Goal: Task Accomplishment & Management: Complete application form

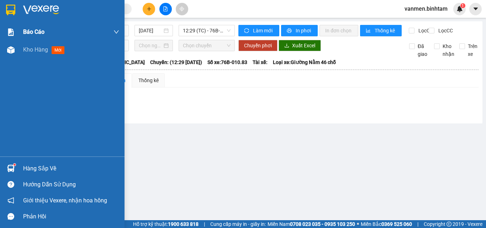
click at [69, 27] on div "Báo cáo" at bounding box center [71, 32] width 96 height 18
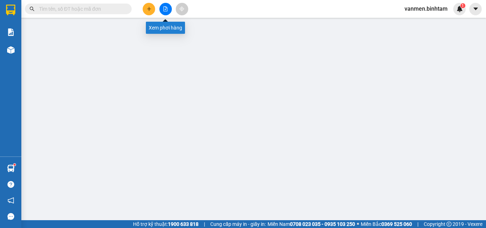
click at [164, 7] on icon "file-add" at bounding box center [165, 8] width 5 height 5
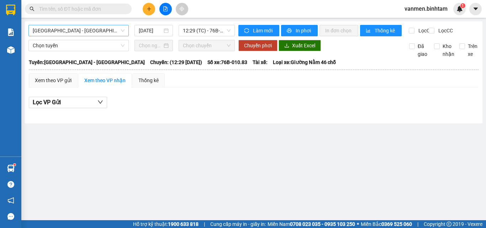
click at [62, 32] on span "[GEOGRAPHIC_DATA] - [GEOGRAPHIC_DATA]" at bounding box center [79, 30] width 92 height 11
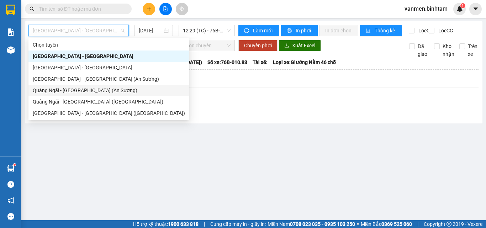
click at [62, 92] on div "Quảng Ngãi - [GEOGRAPHIC_DATA] (An Sương)" at bounding box center [109, 90] width 152 height 8
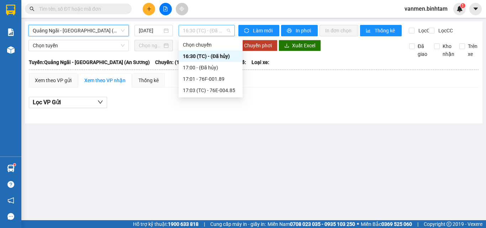
click at [207, 32] on span "16:30 (TC) - (Đã hủy)" at bounding box center [207, 30] width 48 height 11
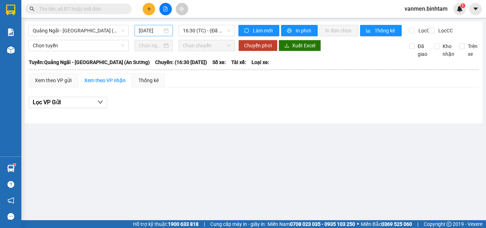
click at [162, 29] on div "[DATE]" at bounding box center [154, 31] width 30 height 8
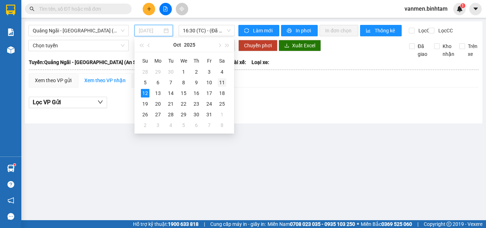
click at [219, 84] on div "11" at bounding box center [222, 82] width 9 height 9
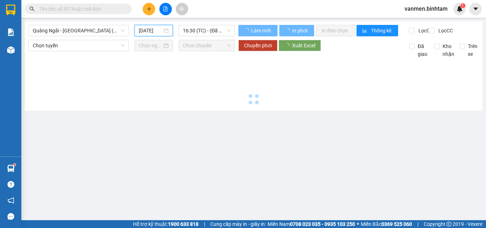
type input "[DATE]"
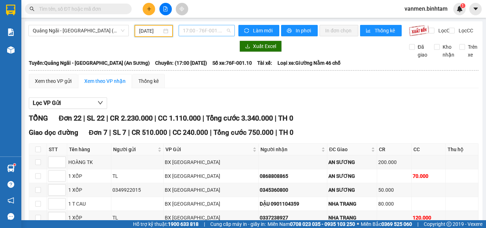
click at [199, 31] on span "17:00 - 76F-001.10" at bounding box center [207, 30] width 48 height 11
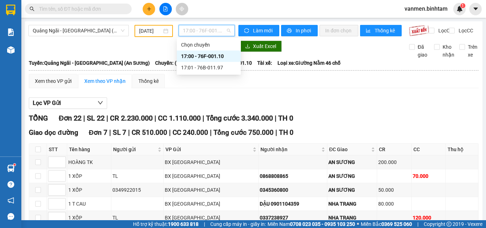
click at [197, 61] on div "17:00 - 76F-001.10" at bounding box center [209, 55] width 64 height 11
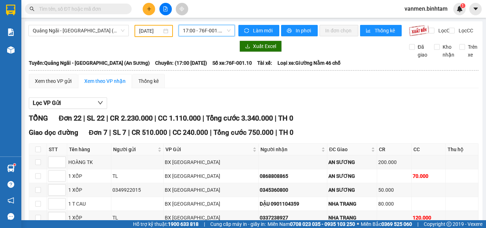
click at [195, 28] on span "17:00 - 76F-001.10" at bounding box center [207, 30] width 48 height 11
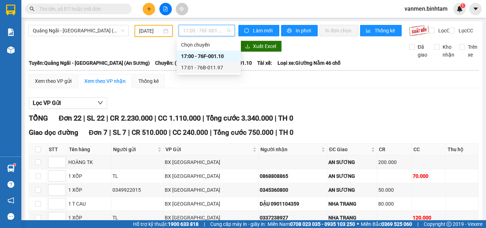
click at [201, 68] on div "17:01 - 76B-011.97" at bounding box center [208, 68] width 55 height 8
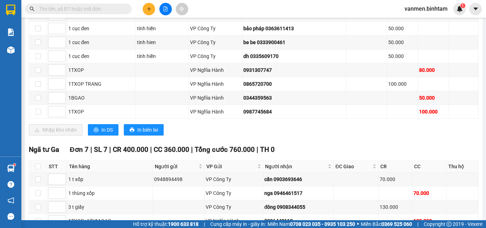
scroll to position [717, 0]
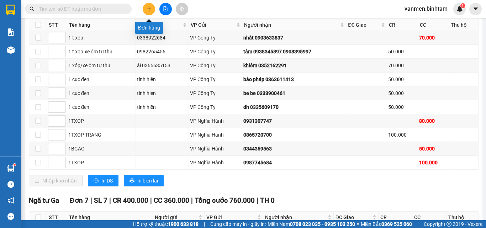
click at [152, 7] on button at bounding box center [149, 9] width 12 height 12
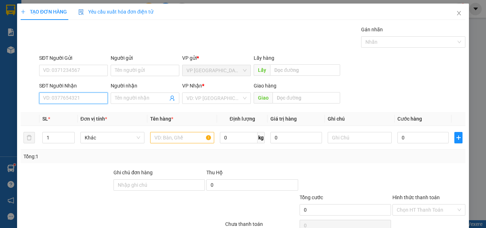
click at [64, 98] on input "SĐT Người Nhận" at bounding box center [73, 97] width 69 height 11
type input "0907656615"
click at [82, 112] on div "0907656615 - trọng" at bounding box center [72, 112] width 59 height 8
type input "trọng"
type input "70.000"
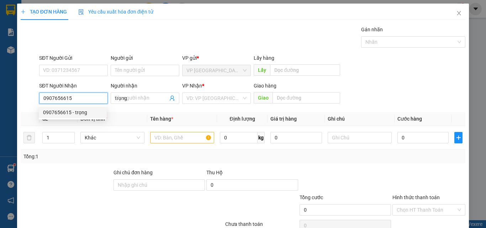
type input "70.000"
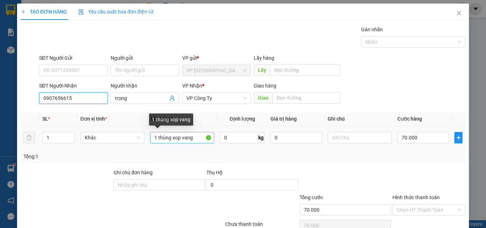
type input "0907656615"
click at [195, 138] on input "1 thùng xop vang" at bounding box center [182, 137] width 64 height 11
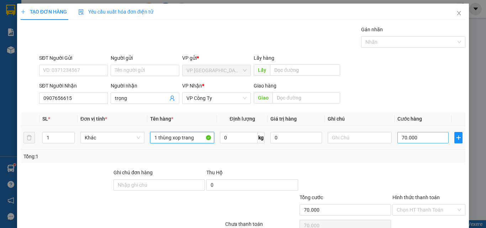
type input "1 thùng xop trang"
click at [431, 137] on input "70.000" at bounding box center [422, 137] width 51 height 11
type input "0"
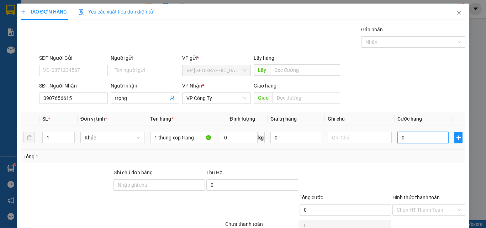
click at [397, 134] on input "0" at bounding box center [422, 137] width 51 height 11
type input "50"
type input "500"
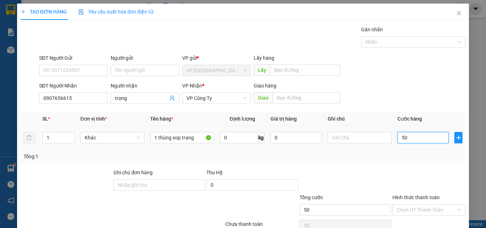
type input "500"
type input "5.000"
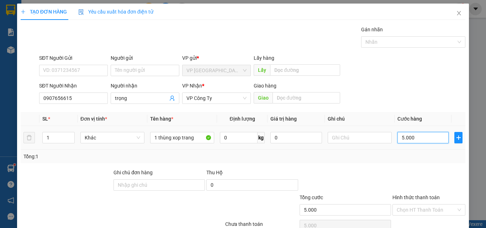
type input "50.000"
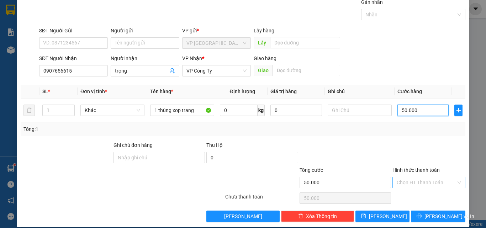
scroll to position [35, 0]
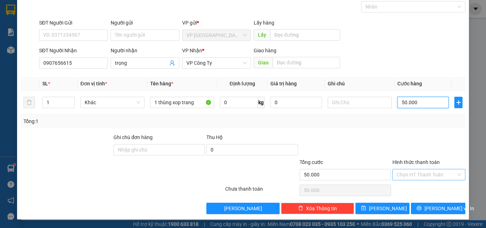
type input "50.000"
click at [410, 171] on input "Hình thức thanh toán" at bounding box center [425, 174] width 59 height 11
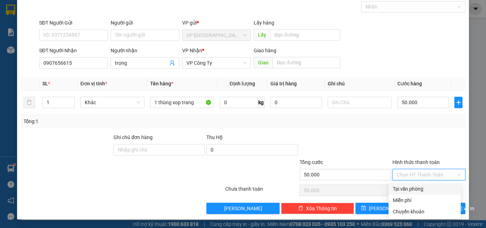
click at [408, 190] on div "Tại văn phòng" at bounding box center [425, 189] width 64 height 8
type input "0"
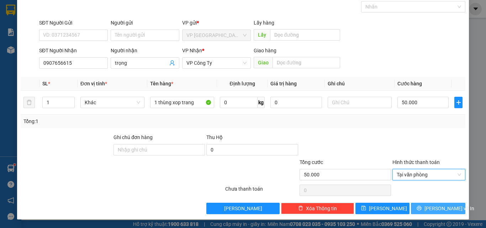
click at [425, 209] on button "[PERSON_NAME] và In" at bounding box center [438, 208] width 54 height 11
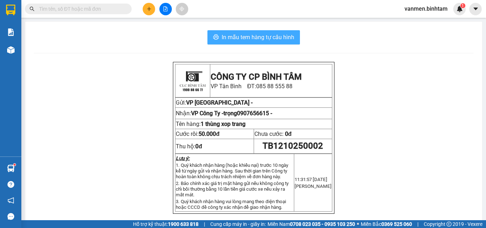
click at [241, 37] on span "In mẫu tem hàng tự cấu hình" at bounding box center [258, 37] width 73 height 9
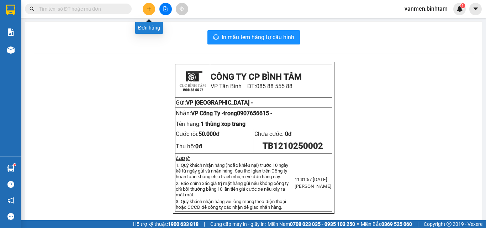
click at [147, 9] on icon "plus" at bounding box center [149, 9] width 4 height 0
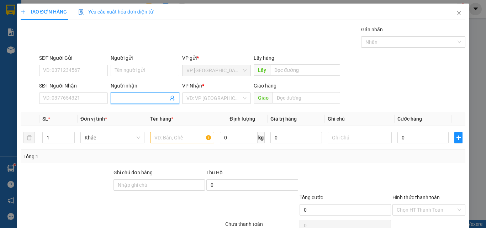
click at [119, 98] on input "Người nhận" at bounding box center [141, 98] width 53 height 8
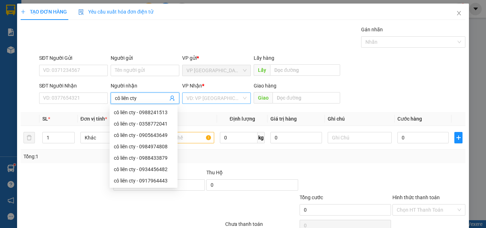
type input "cô liên cty"
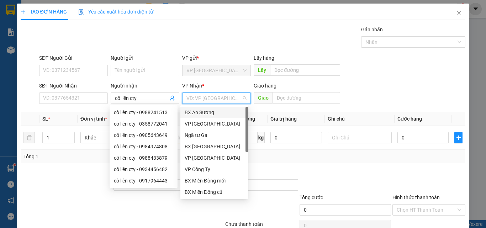
click at [205, 102] on input "search" at bounding box center [213, 98] width 55 height 11
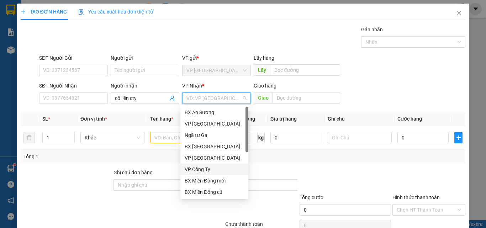
click at [196, 166] on div "VP Công Ty" at bounding box center [214, 169] width 59 height 8
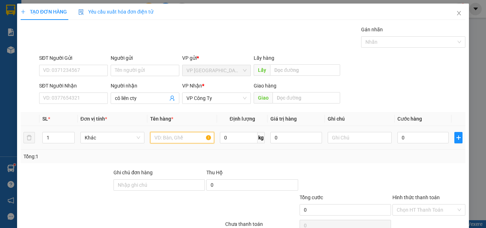
click at [170, 136] on input "text" at bounding box center [182, 137] width 64 height 11
type input "20 bao"
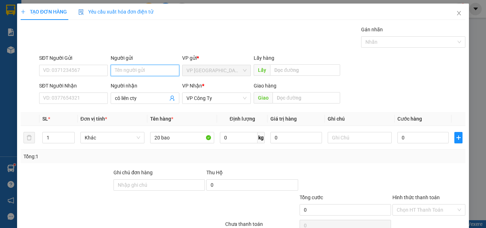
click at [130, 71] on input "Người gửi" at bounding box center [145, 70] width 69 height 11
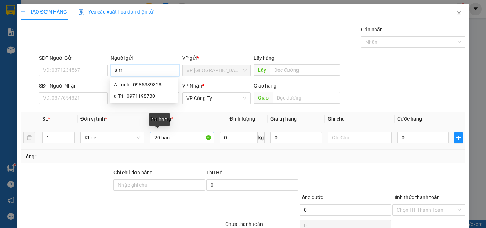
type input "a tri"
click at [181, 142] on input "20 bao" at bounding box center [182, 137] width 64 height 11
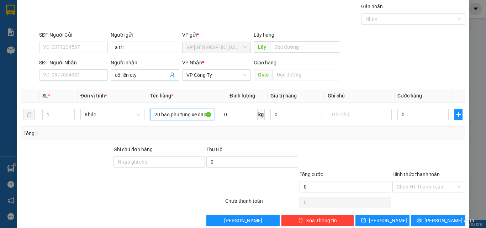
scroll to position [35, 0]
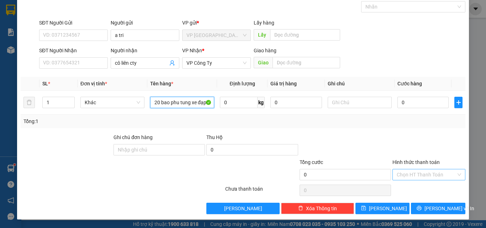
type input "20 bao phu tung xe đạp"
click at [418, 174] on input "Hình thức thanh toán" at bounding box center [425, 174] width 59 height 11
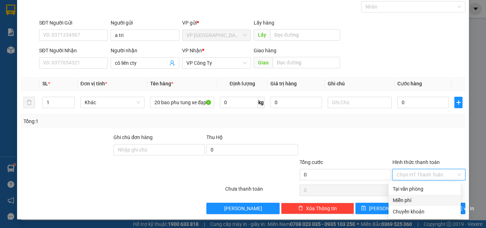
click at [412, 200] on div "Miễn phí" at bounding box center [425, 200] width 64 height 8
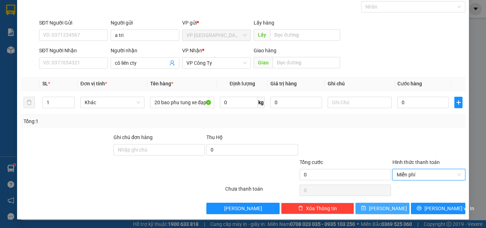
click at [380, 208] on span "[PERSON_NAME]" at bounding box center [388, 208] width 38 height 8
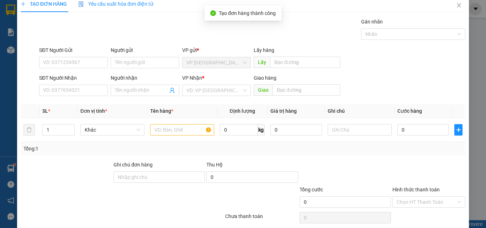
scroll to position [0, 0]
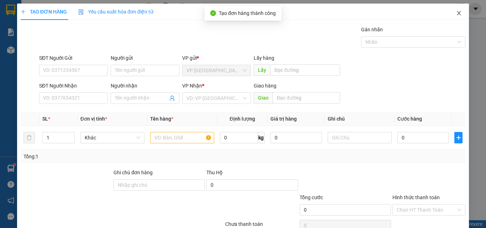
click at [457, 12] on icon "close" at bounding box center [459, 13] width 4 height 4
